Goal: Find specific page/section: Find specific page/section

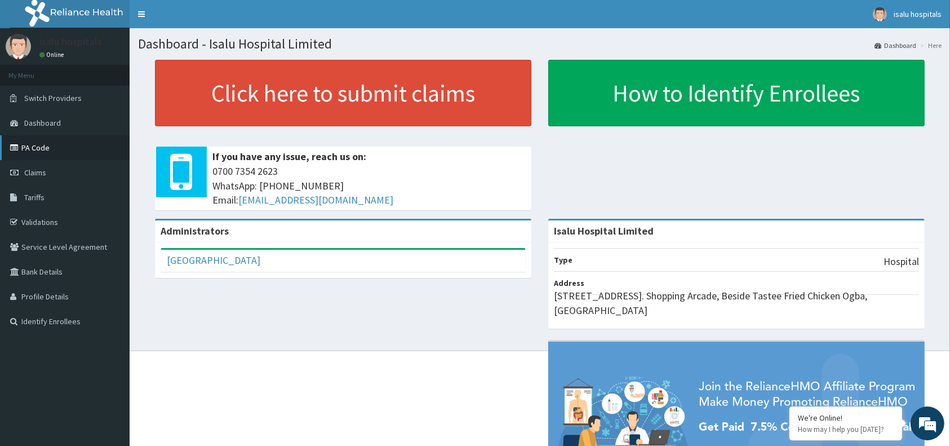
click at [52, 143] on link "PA Code" at bounding box center [65, 147] width 130 height 25
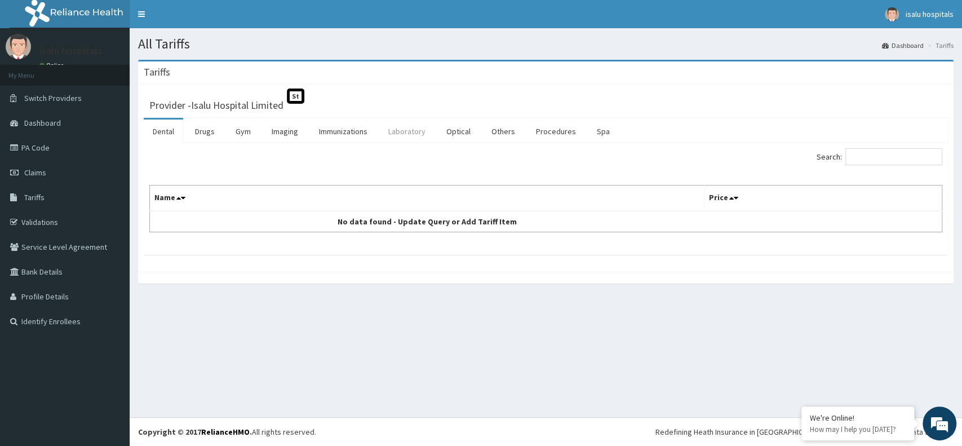
click at [415, 124] on link "Laboratory" at bounding box center [406, 131] width 55 height 24
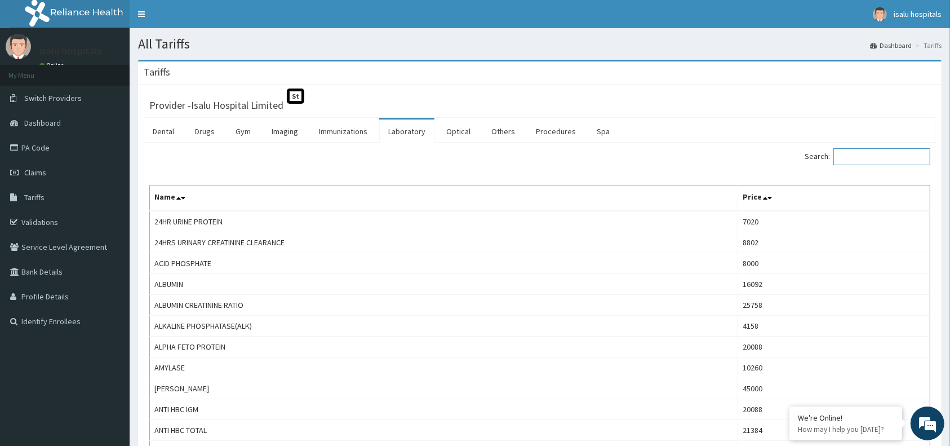
click at [888, 160] on input "Search:" at bounding box center [882, 156] width 97 height 17
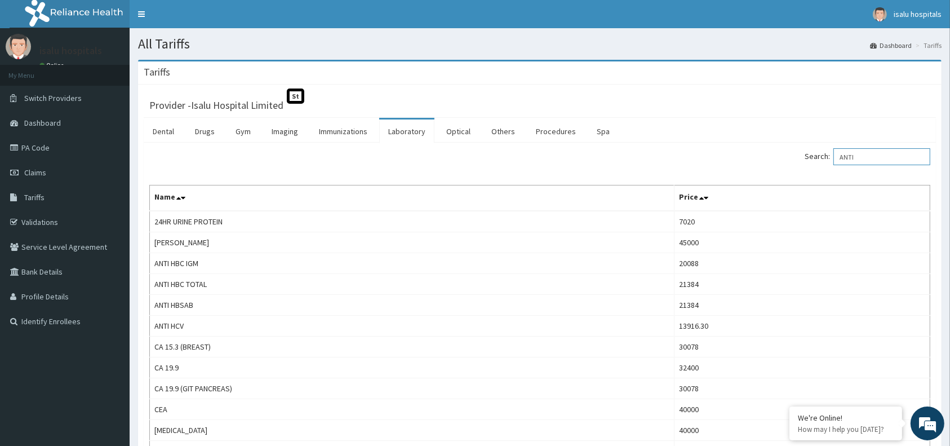
type input "ANTI"
